Goal: Information Seeking & Learning: Learn about a topic

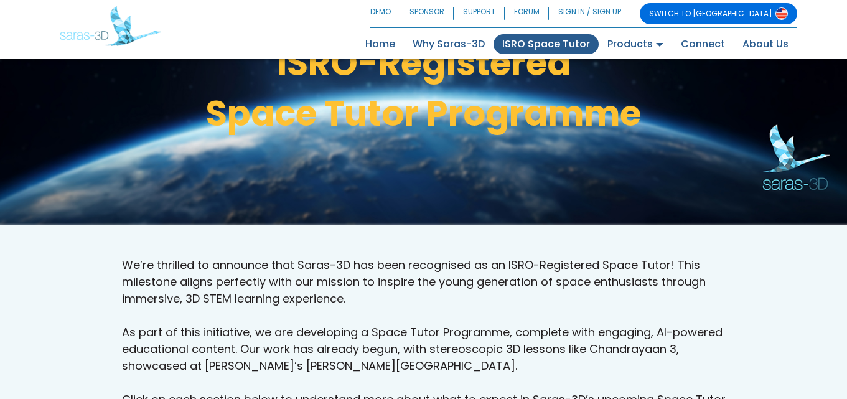
scroll to position [210, 0]
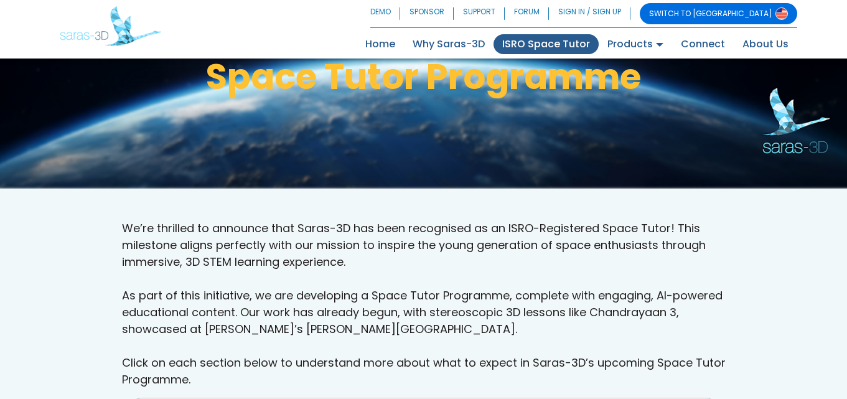
drag, startPoint x: 838, startPoint y: 128, endPoint x: 833, endPoint y: 175, distance: 47.0
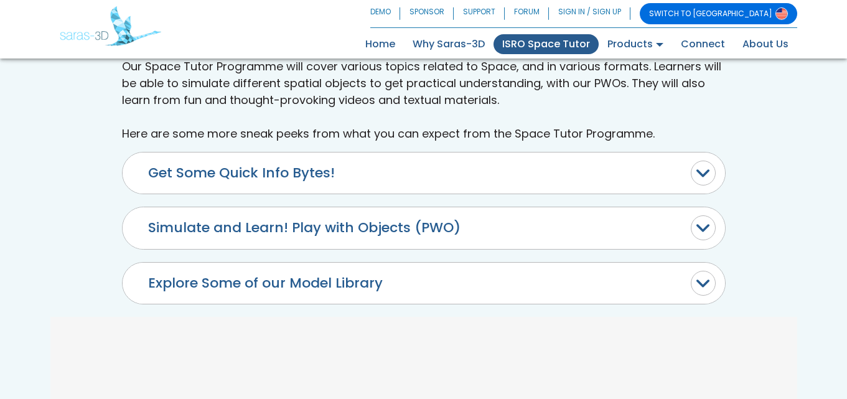
scroll to position [607, 0]
click at [699, 280] on button "Explore Some of our Model Library" at bounding box center [424, 282] width 603 height 41
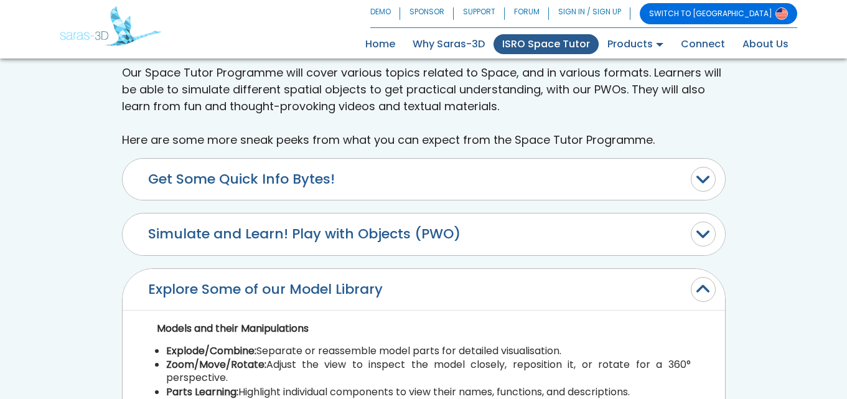
scroll to position [578, 0]
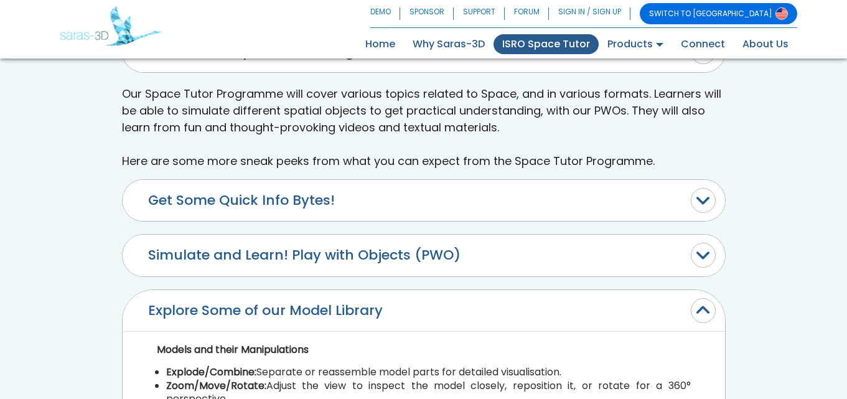
click at [710, 252] on button "Simulate and Learn! Play with Objects (PWO)" at bounding box center [424, 255] width 603 height 41
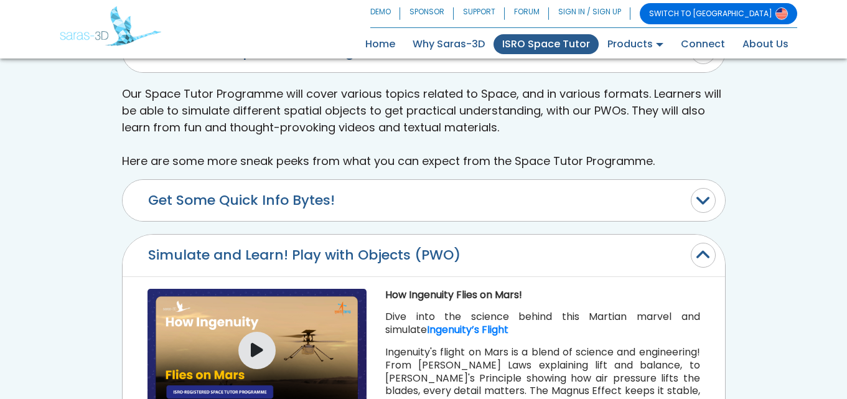
click at [710, 252] on button "Simulate and Learn! Play with Objects (PWO)" at bounding box center [424, 255] width 603 height 41
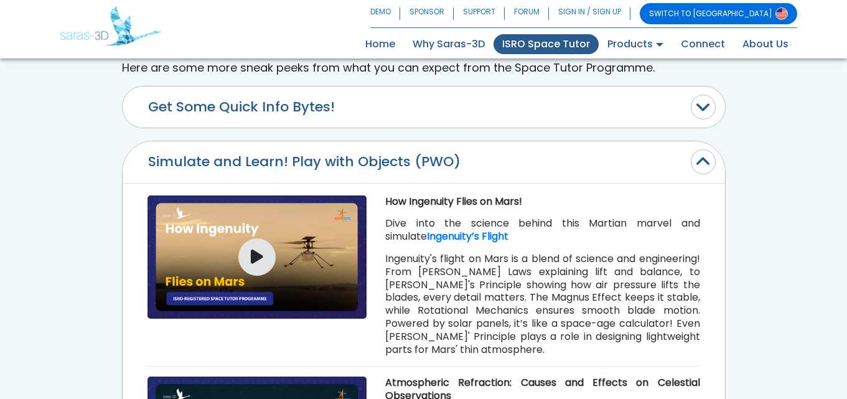
scroll to position [638, 0]
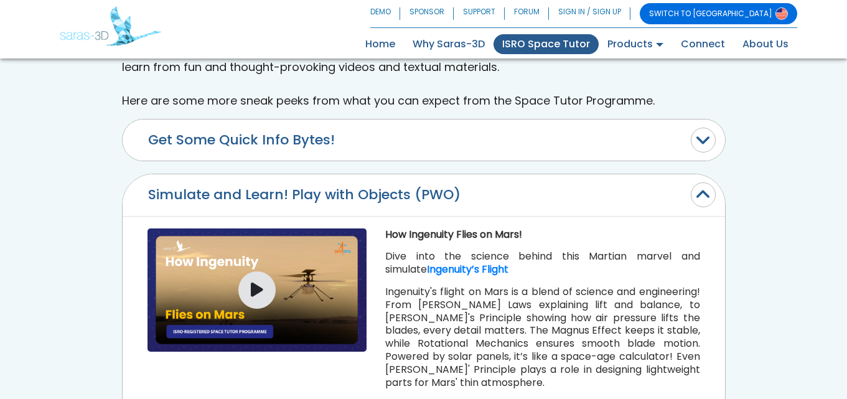
click at [707, 140] on button "Get Some Quick Info Bytes!" at bounding box center [424, 140] width 603 height 41
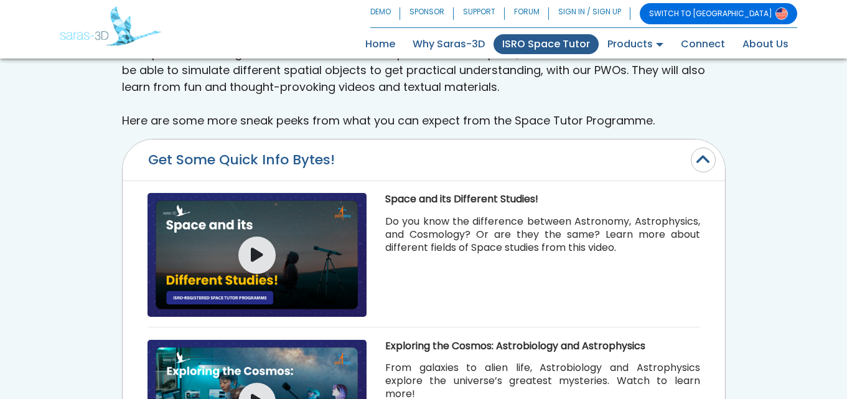
scroll to position [585, 0]
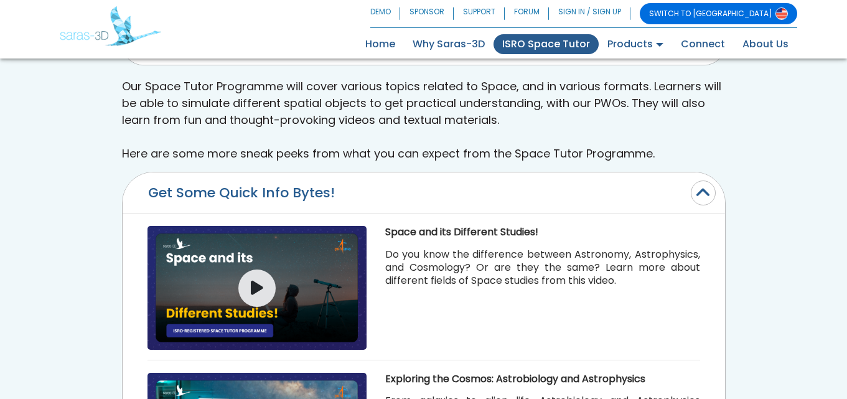
click at [704, 203] on button "Get Some Quick Info Bytes!" at bounding box center [424, 192] width 603 height 41
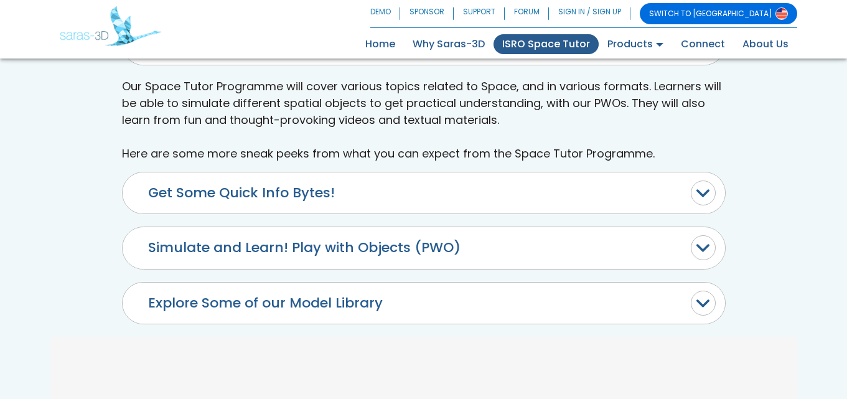
click at [709, 295] on button "Explore Some of our Model Library" at bounding box center [424, 303] width 603 height 41
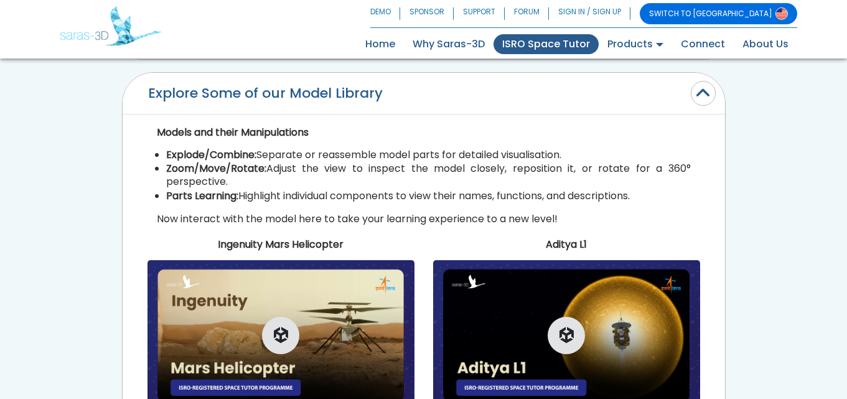
scroll to position [785, 0]
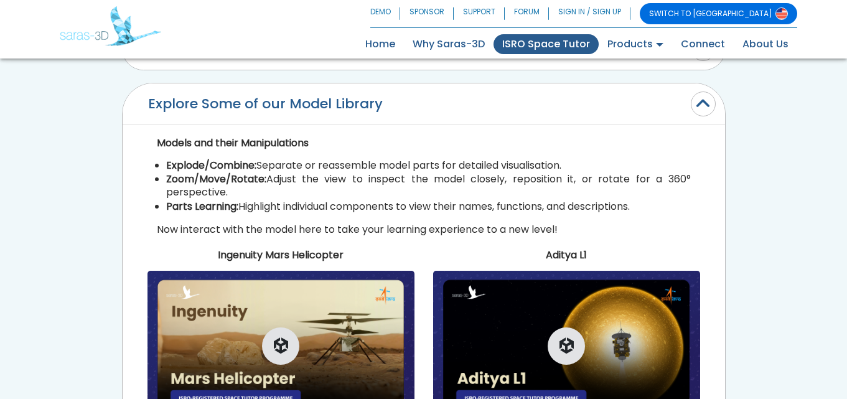
click at [708, 105] on button "Explore Some of our Model Library" at bounding box center [424, 103] width 603 height 41
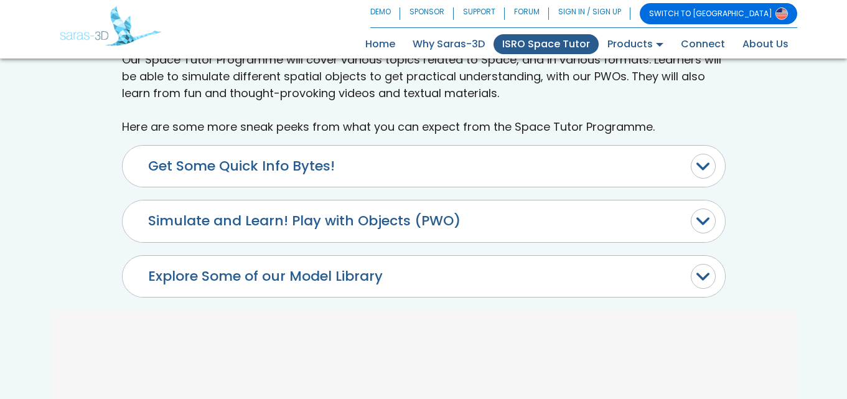
scroll to position [600, 0]
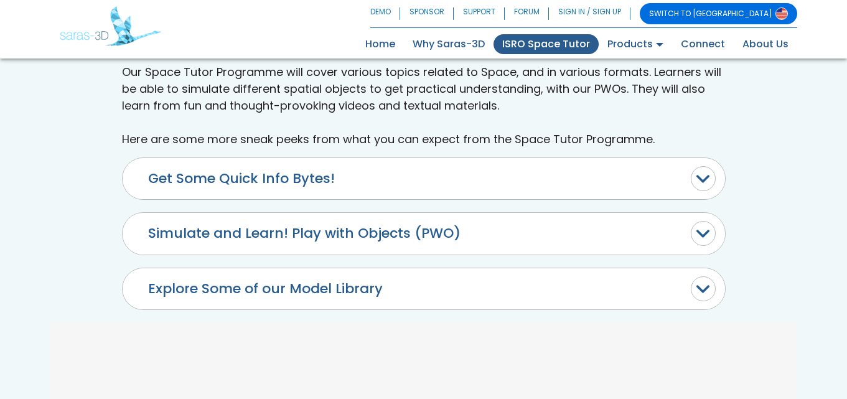
click at [707, 180] on button "Get Some Quick Info Bytes!" at bounding box center [424, 178] width 603 height 41
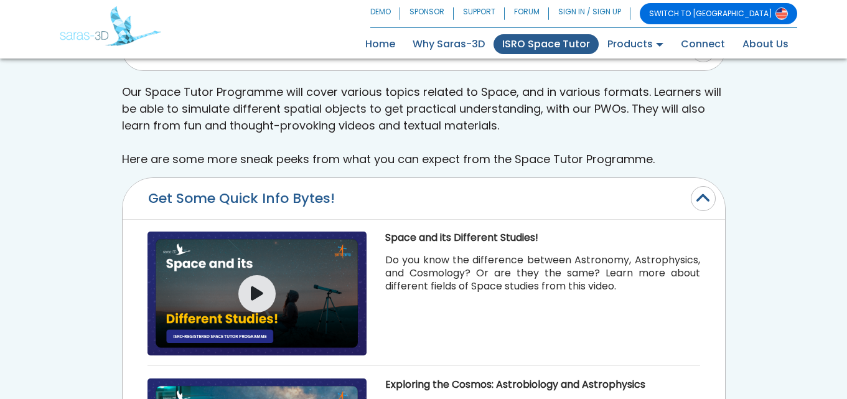
scroll to position [575, 0]
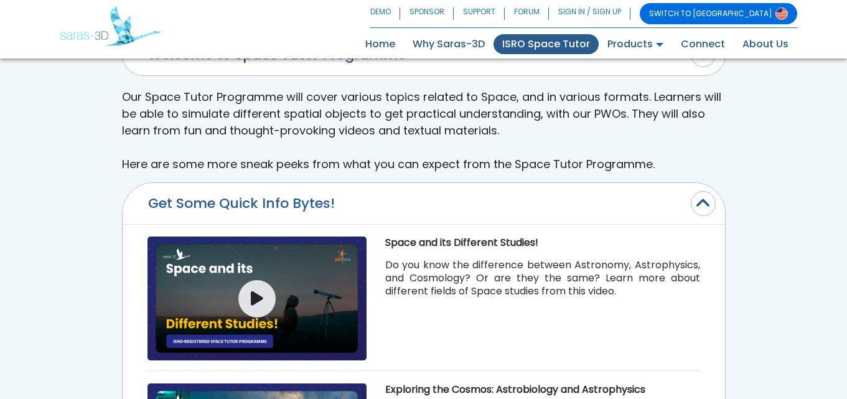
click at [711, 205] on button "Get Some Quick Info Bytes!" at bounding box center [424, 203] width 603 height 41
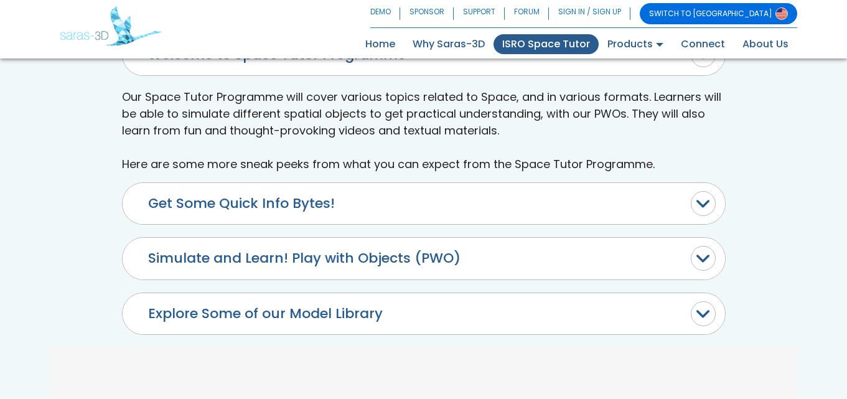
click at [397, 314] on button "Explore Some of our Model Library" at bounding box center [424, 313] width 603 height 41
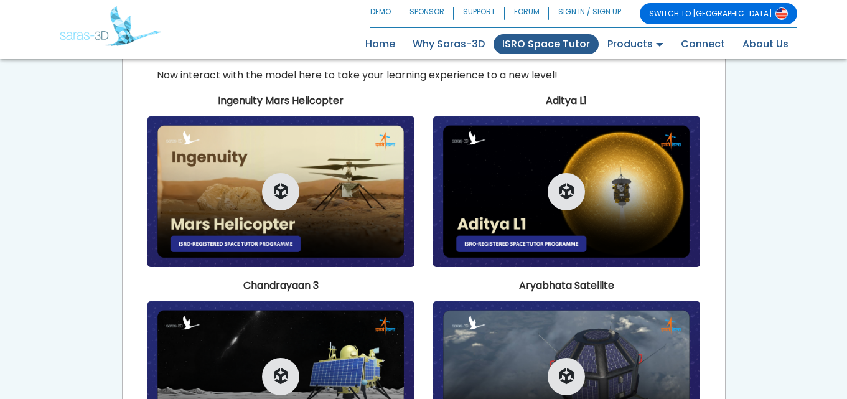
scroll to position [971, 0]
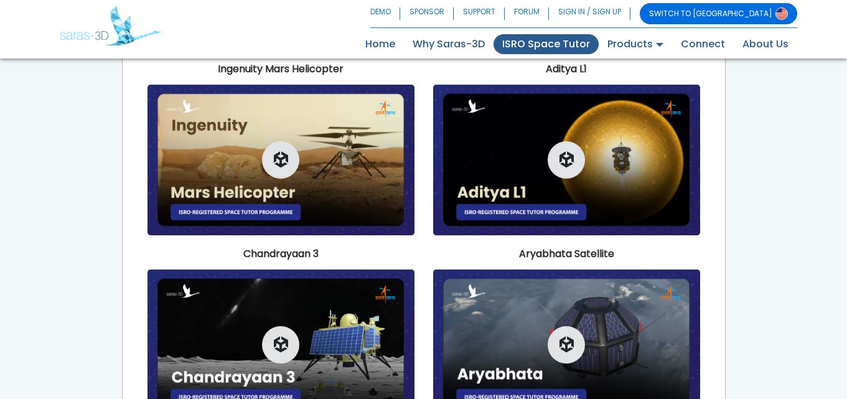
drag, startPoint x: 834, startPoint y: 281, endPoint x: 834, endPoint y: 301, distance: 19.3
click at [834, 301] on div "We’re thrilled to announce that Saras-3D has been recognised as an ISRO-Registe…" at bounding box center [423, 66] width 847 height 1214
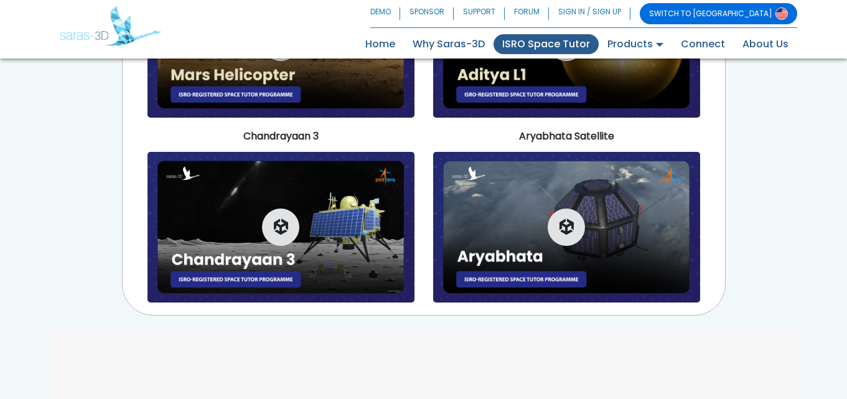
scroll to position [1096, 0]
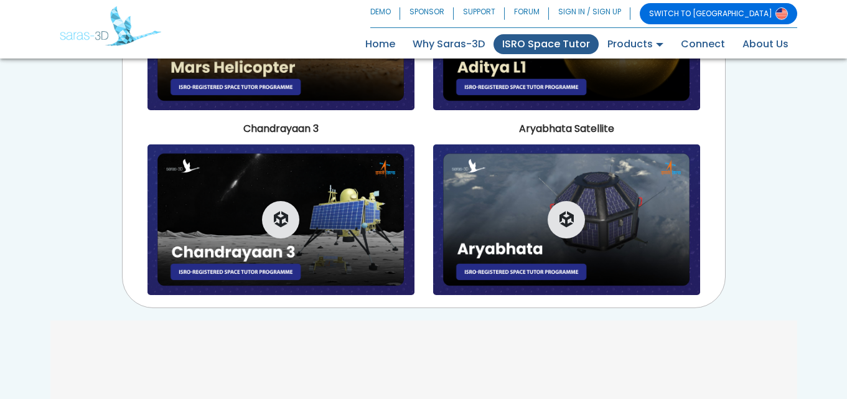
click at [346, 194] on img at bounding box center [281, 219] width 267 height 150
click at [260, 219] on img at bounding box center [281, 219] width 267 height 150
click at [281, 217] on icon "button" at bounding box center [281, 220] width 14 height 16
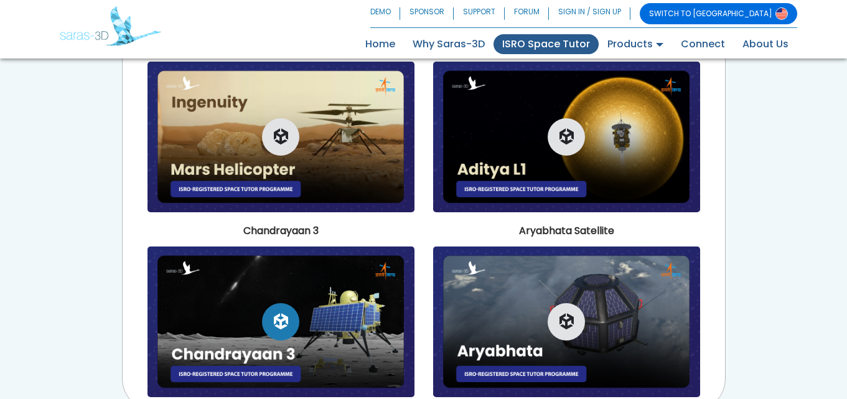
scroll to position [981, 0]
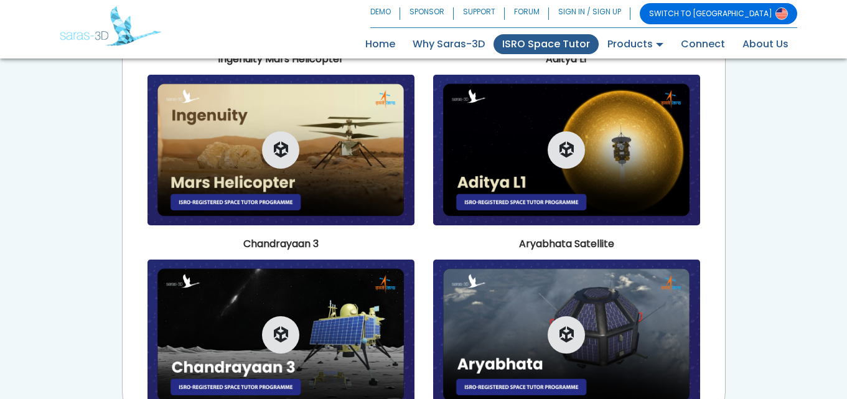
click at [504, 349] on img at bounding box center [566, 335] width 267 height 150
